Goal: Information Seeking & Learning: Learn about a topic

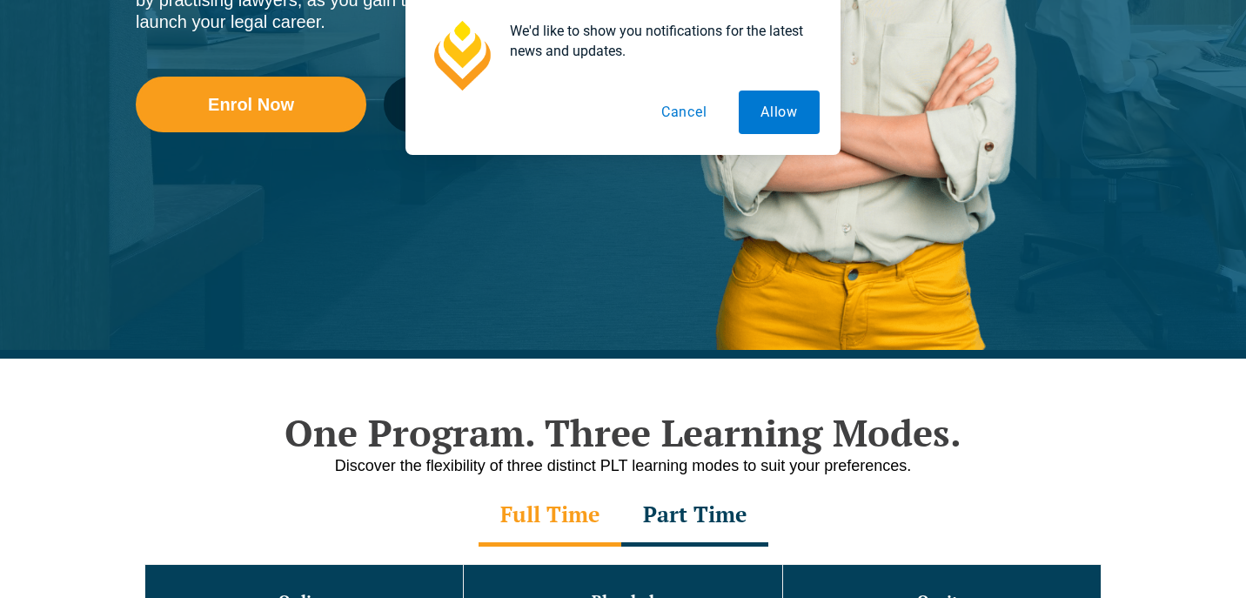
click at [690, 119] on button "Cancel" at bounding box center [684, 111] width 90 height 43
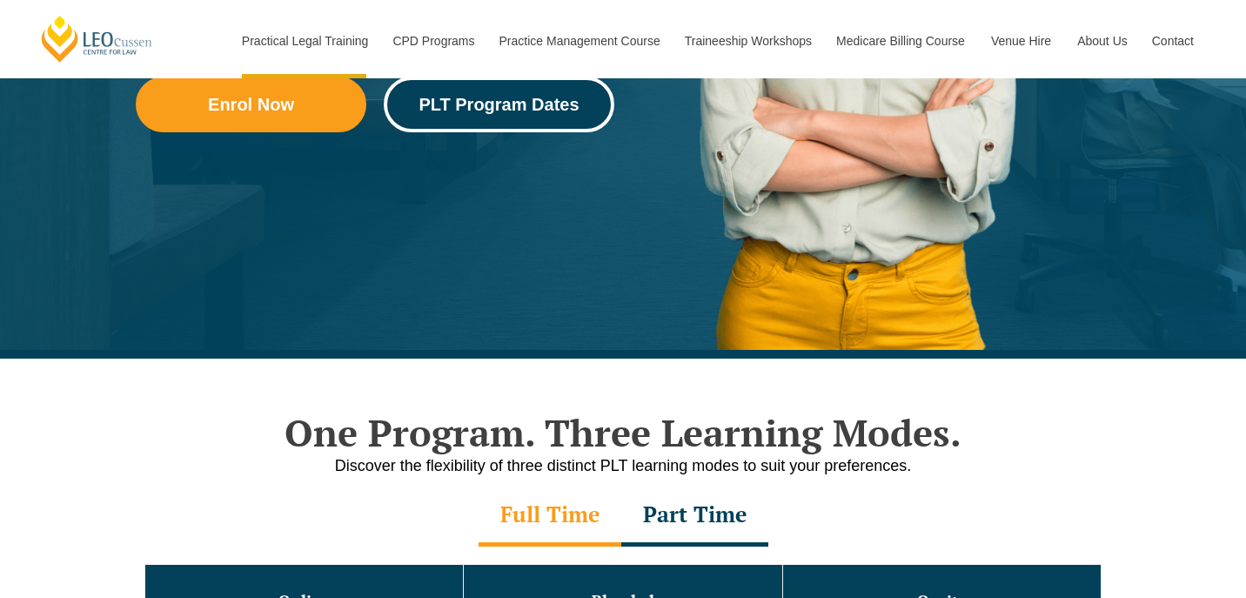
click at [505, 96] on span "PLT Program Dates" at bounding box center [498, 104] width 160 height 17
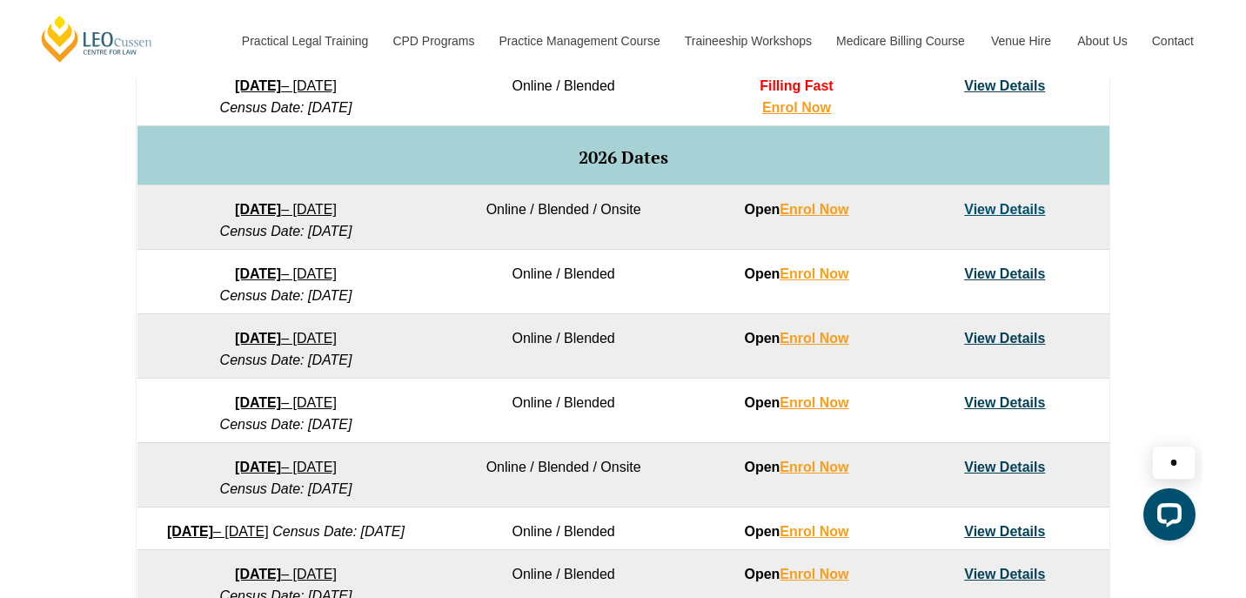
scroll to position [1049, 0]
